Goal: Contribute content: Add original content to the website for others to see

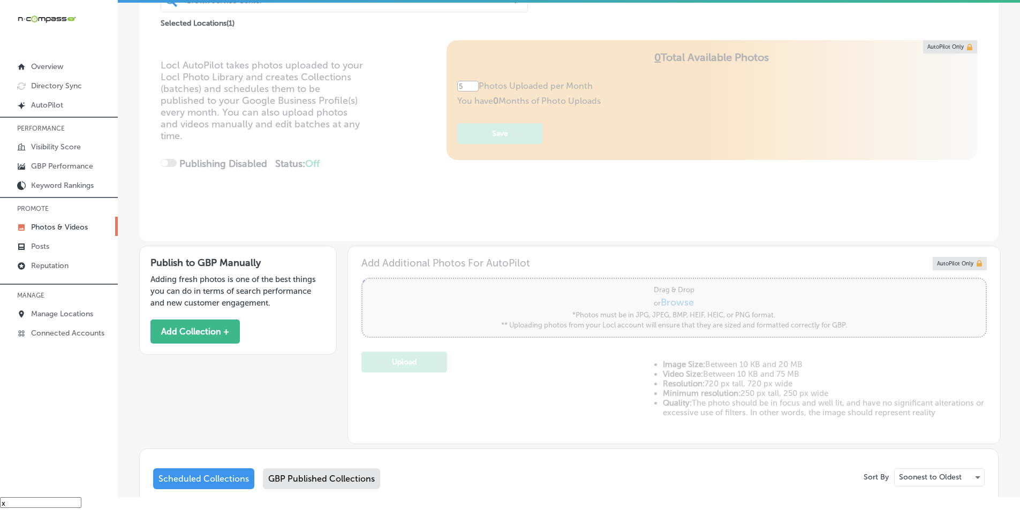
scroll to position [161, 0]
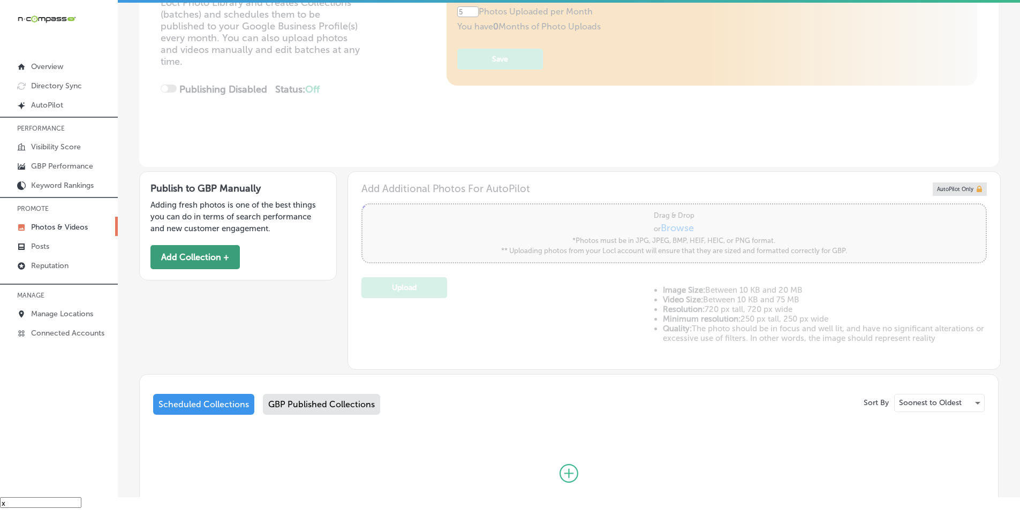
click at [193, 254] on button "Add Collection +" at bounding box center [194, 257] width 89 height 24
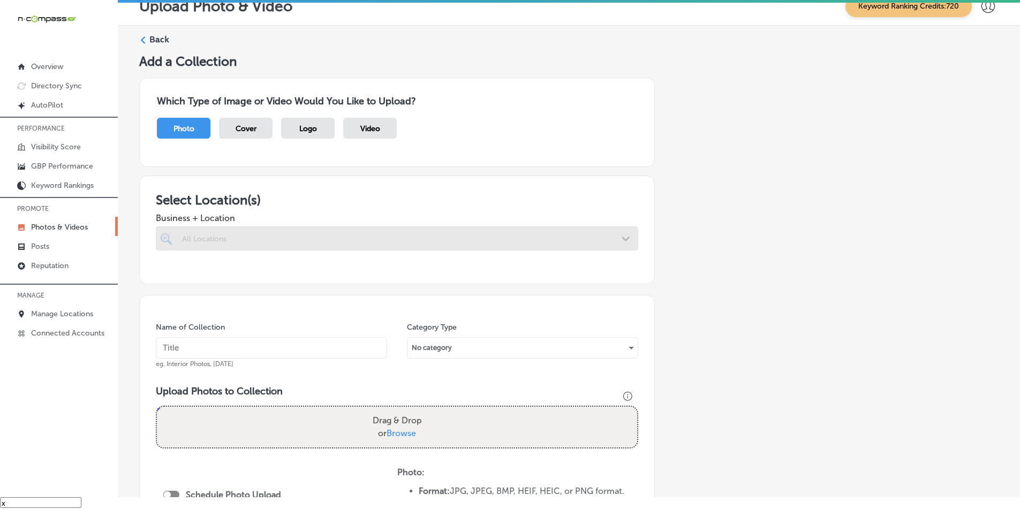
click at [319, 236] on div at bounding box center [397, 238] width 482 height 24
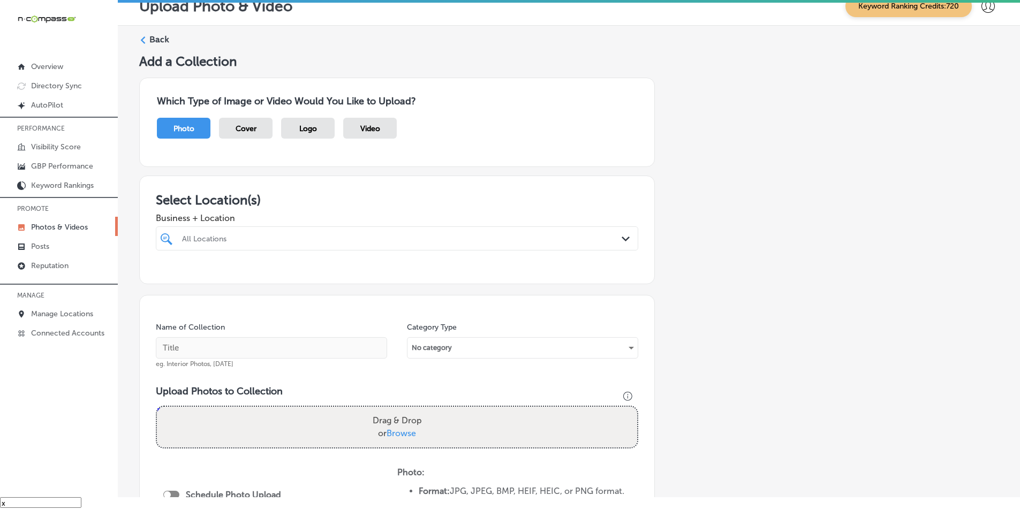
drag, startPoint x: 222, startPoint y: 230, endPoint x: 224, endPoint y: 240, distance: 10.3
click at [222, 231] on div "All Locations" at bounding box center [397, 238] width 441 height 17
click at [168, 277] on input "checkbox" at bounding box center [168, 279] width 13 height 13
type input "brown"
click at [286, 385] on div "Name of Collection eg. Interior Photos, [DATE] Category Type No category Upload…" at bounding box center [397, 459] width 516 height 328
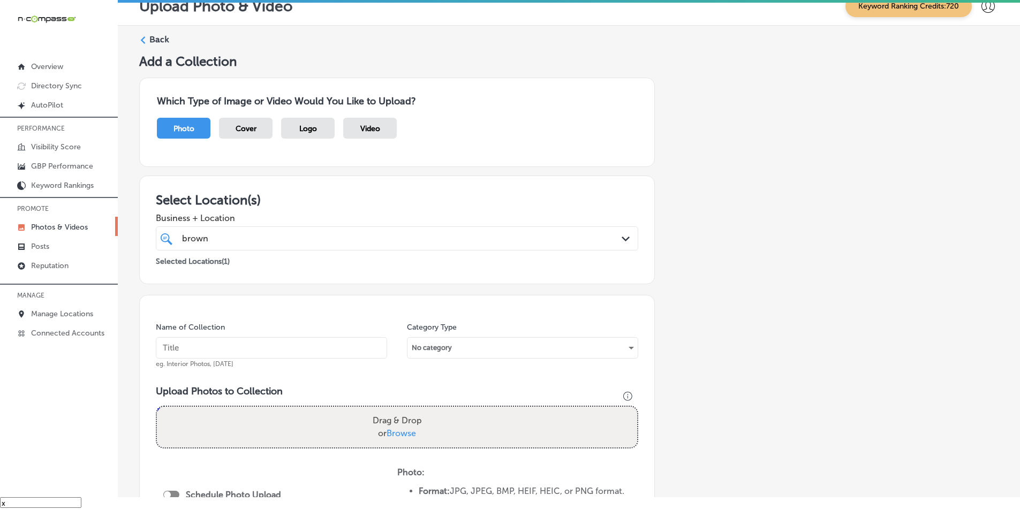
click at [251, 346] on input "text" at bounding box center [271, 347] width 231 height 21
click at [218, 346] on input "text" at bounding box center [271, 347] width 231 height 21
paste input "brown service center"
type input "brown service center"
click at [225, 415] on div "Drag & Drop or Browse" at bounding box center [397, 427] width 480 height 41
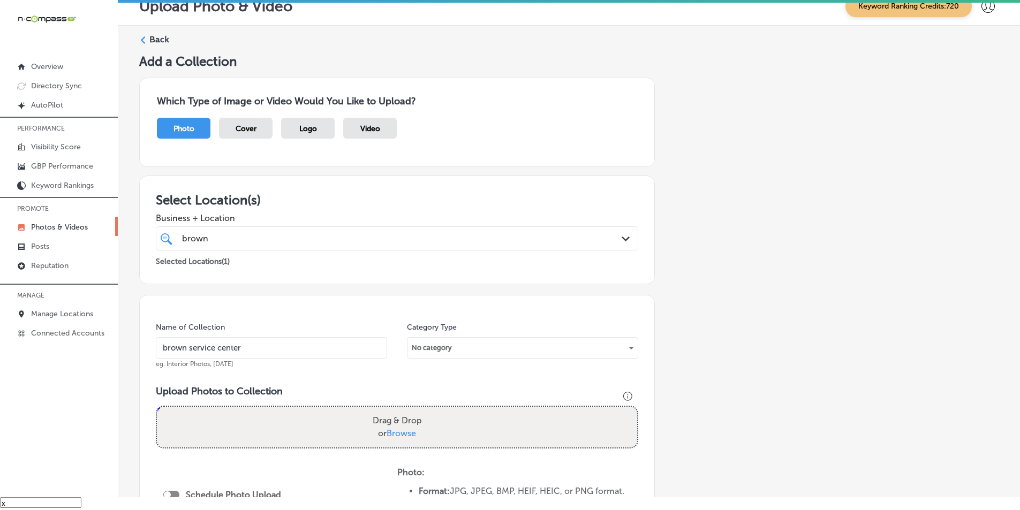
click at [157, 407] on input "Drag & Drop or Browse" at bounding box center [397, 408] width 480 height 3
